Goal: Task Accomplishment & Management: Use online tool/utility

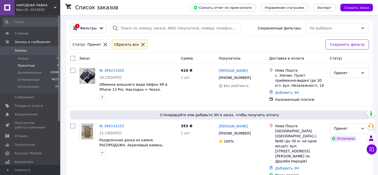
click at [31, 66] on span "Принятые" at bounding box center [26, 65] width 17 height 5
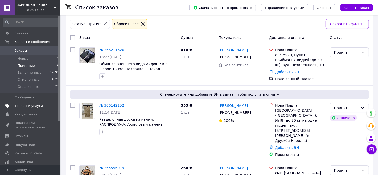
scroll to position [25, 0]
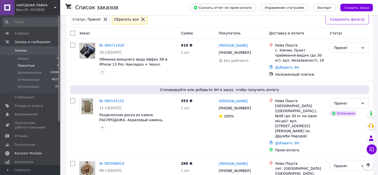
click at [17, 153] on span "Каталог ProSale" at bounding box center [28, 153] width 27 height 5
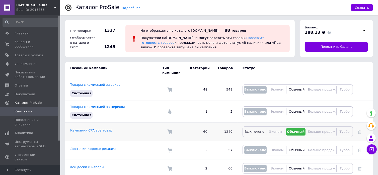
click at [79, 128] on link "Кампания CPA все товар" at bounding box center [91, 130] width 42 height 4
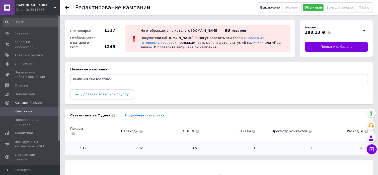
click at [104, 95] on span "Добавить товар или группу" at bounding box center [105, 94] width 48 height 4
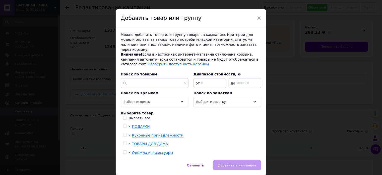
scroll to position [21, 0]
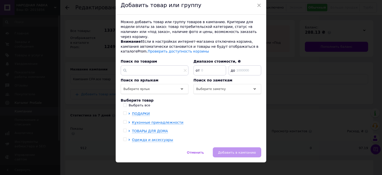
click at [125, 138] on input "checkbox" at bounding box center [124, 139] width 3 height 3
checkbox input "true"
click at [133, 138] on span "Одежда и аксессуары" at bounding box center [152, 140] width 41 height 4
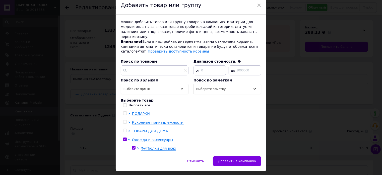
scroll to position [30, 0]
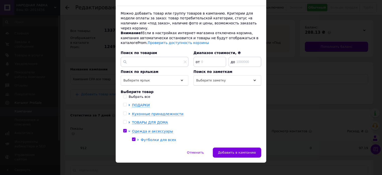
click at [153, 138] on span "Футболки для всех" at bounding box center [158, 140] width 35 height 4
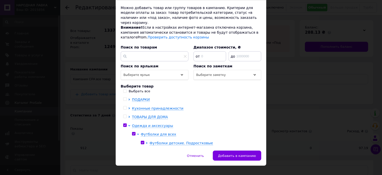
scroll to position [38, 0]
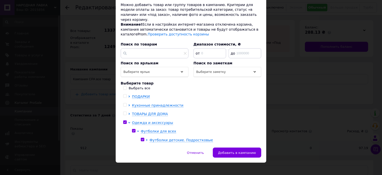
click at [171, 138] on div "Можно добавить товар или группу товаров в кампанию. Критерии для модели оплаты …" at bounding box center [191, 72] width 151 height 150
click at [173, 138] on span "Футболки детские. Подростковые" at bounding box center [182, 140] width 64 height 4
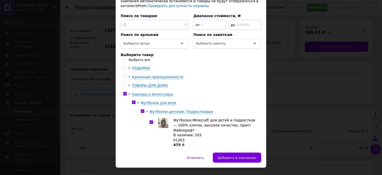
scroll to position [67, 0]
click at [129, 84] on icon at bounding box center [129, 85] width 1 height 2
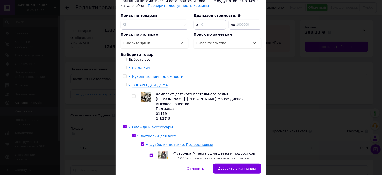
click at [139, 75] on span "Кухонные принадлежности" at bounding box center [157, 77] width 51 height 4
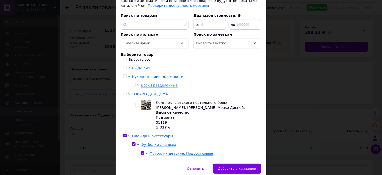
click at [128, 67] on icon at bounding box center [129, 68] width 2 height 2
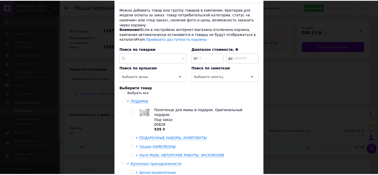
scroll to position [83, 0]
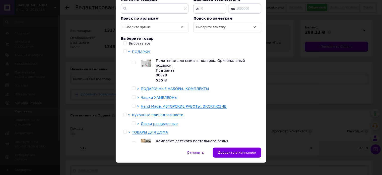
click at [148, 95] on span "Чашки ХАМЕЛЕОНЫ" at bounding box center [159, 97] width 37 height 4
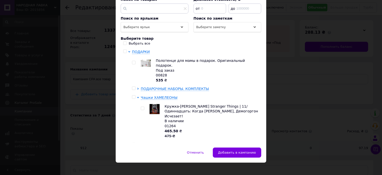
click at [132, 95] on input "checkbox" at bounding box center [133, 96] width 3 height 3
checkbox input "true"
click at [235, 149] on button "Добавить в кампанию" at bounding box center [237, 152] width 48 height 10
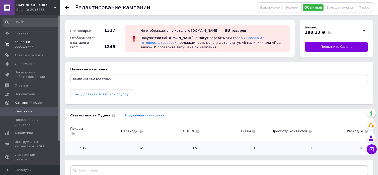
click at [29, 44] on link "Заказы и сообщения 0 0" at bounding box center [31, 44] width 62 height 13
